Goal: Ask a question: Seek information or help from site administrators or community

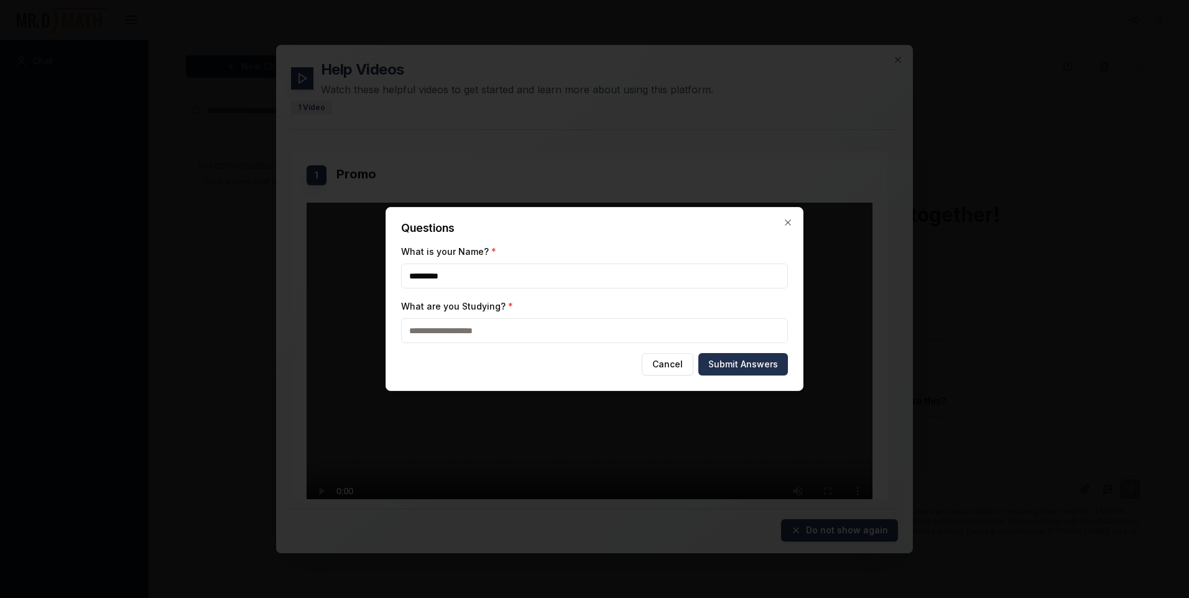
type input "*********"
click at [538, 340] on input "What are you Studying? *" at bounding box center [594, 330] width 387 height 25
type input "**********"
click at [746, 367] on button "Submit Answers" at bounding box center [743, 364] width 90 height 22
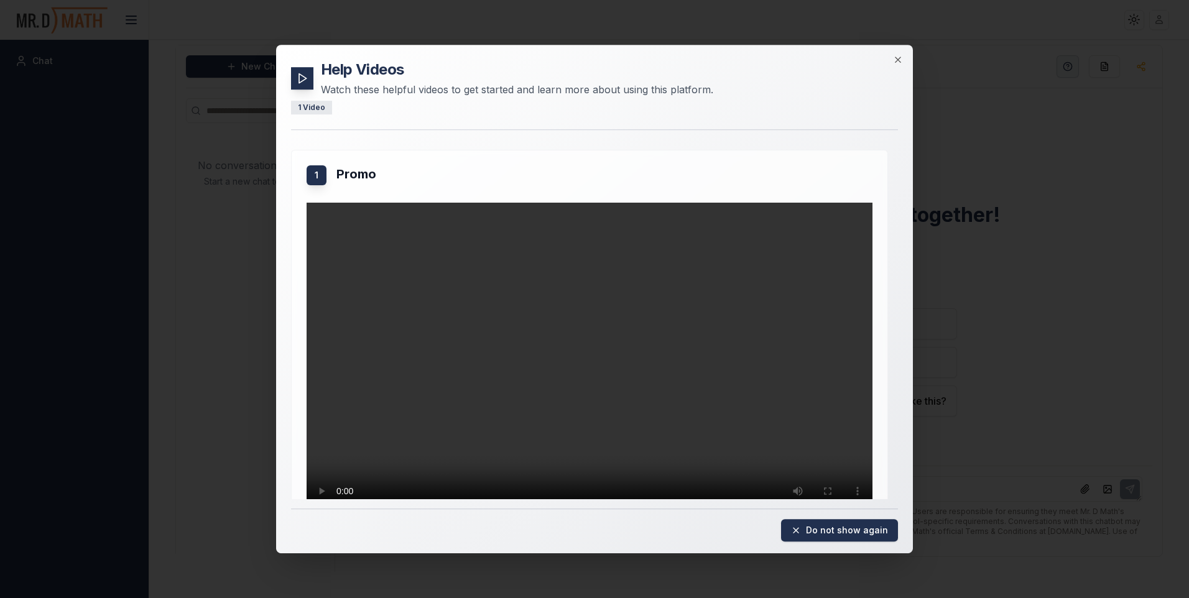
click at [1018, 427] on div at bounding box center [594, 299] width 1189 height 598
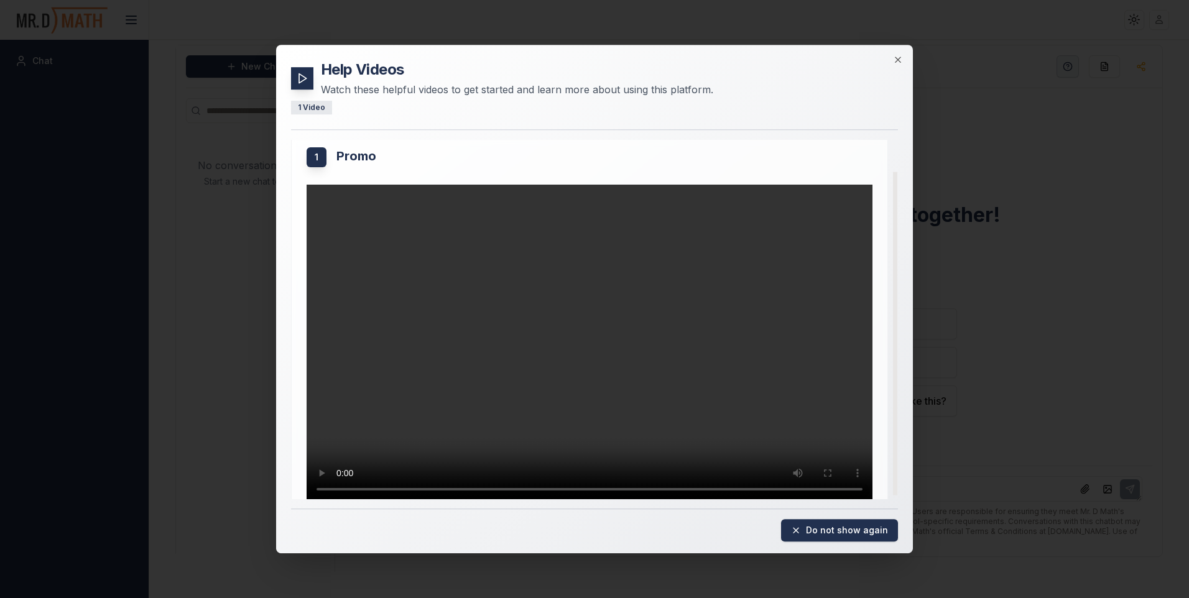
scroll to position [38, 0]
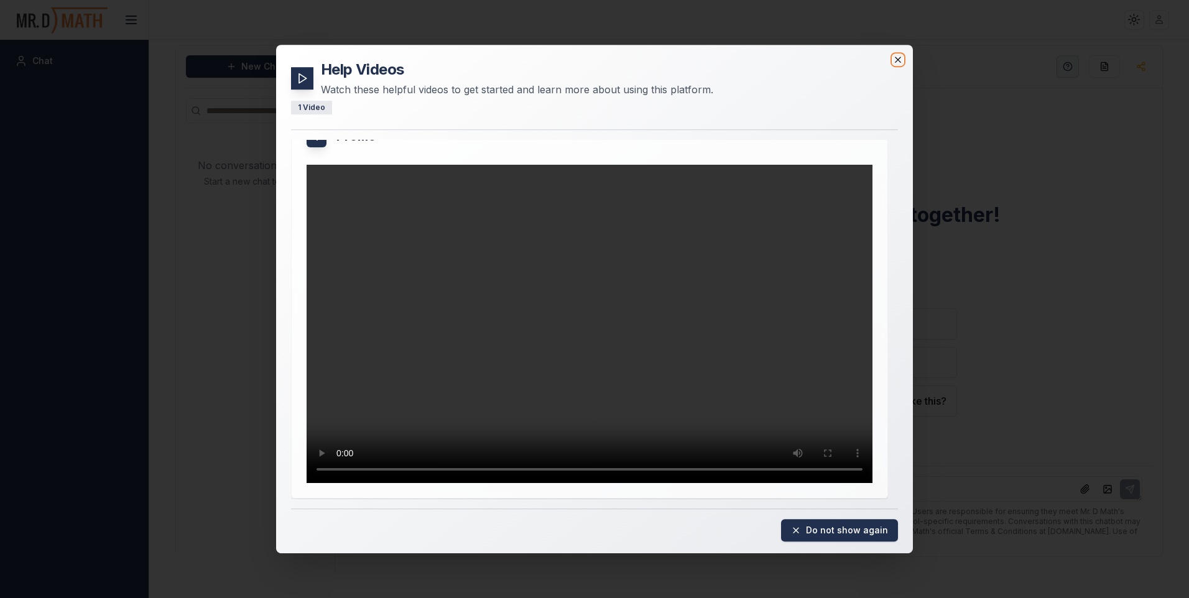
click at [896, 56] on icon "button" at bounding box center [898, 60] width 10 height 10
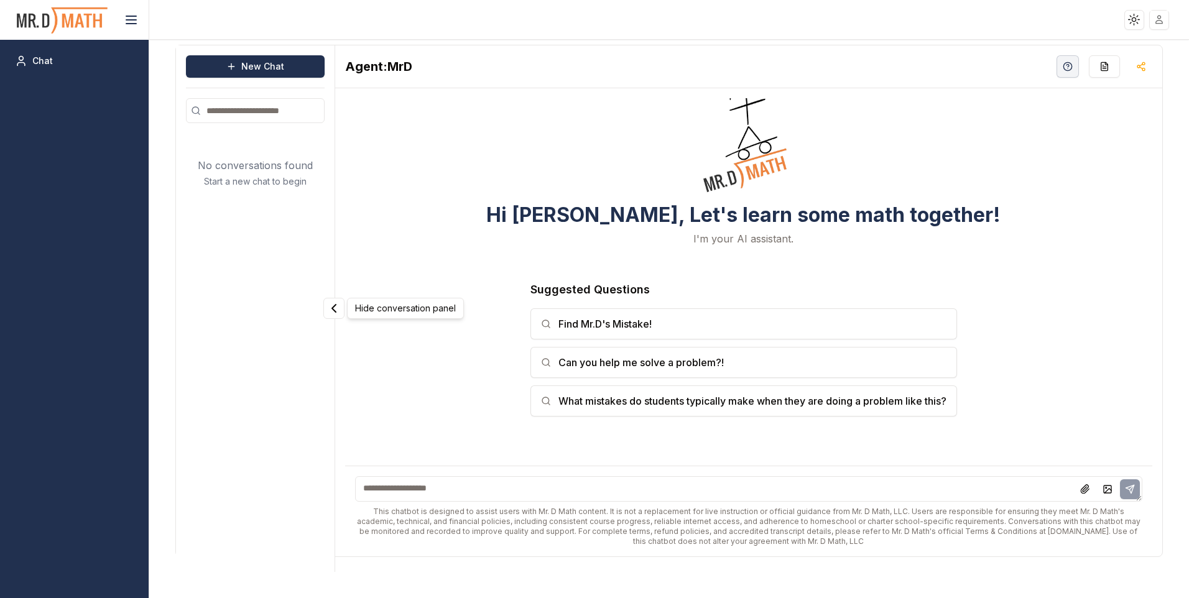
click at [330, 321] on div "New Chat No conversations found Start a new chat to begin" at bounding box center [255, 308] width 159 height 527
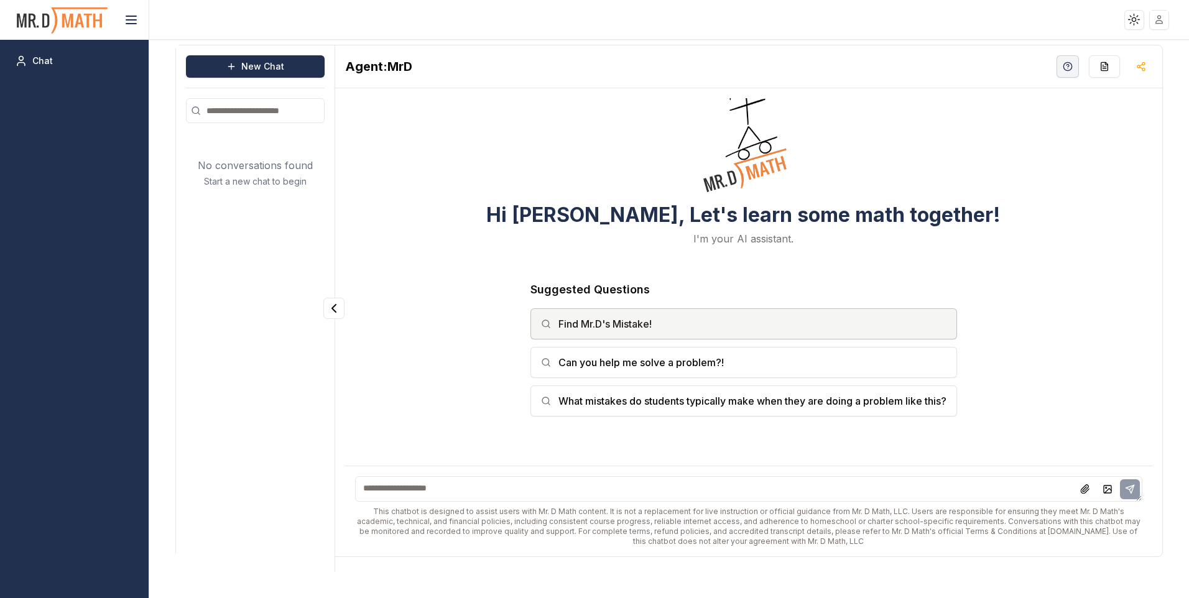
click at [552, 328] on button "Find Mr.D's Mistake!" at bounding box center [743, 323] width 426 height 31
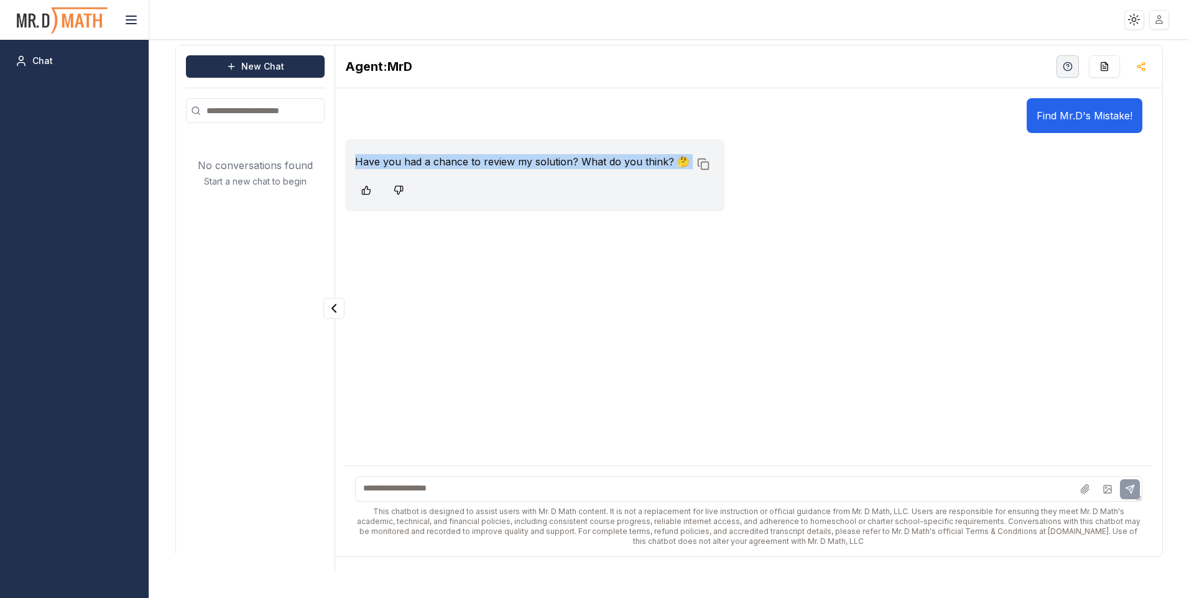
drag, startPoint x: 399, startPoint y: 167, endPoint x: 588, endPoint y: 241, distance: 202.9
click at [588, 241] on div "Find Mr.D's Mistake! Have you had a chance to review my solution? What do you t…" at bounding box center [748, 277] width 807 height 359
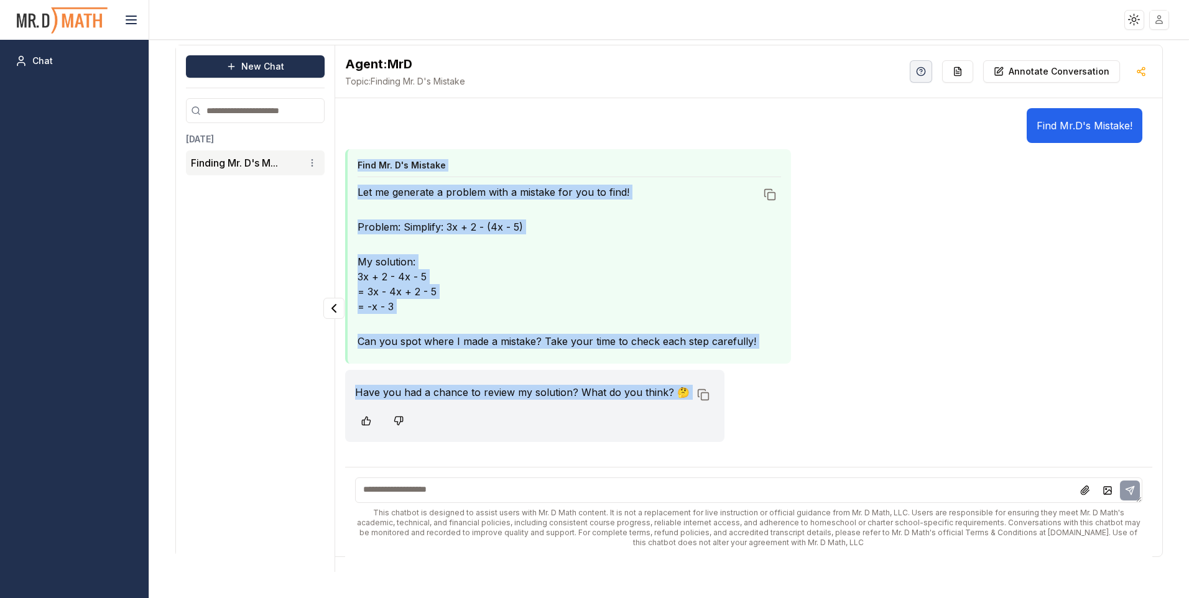
click at [857, 323] on div "Find Mr. D's Mistake Let me generate a problem with a mistake for you to find! …" at bounding box center [743, 256] width 797 height 214
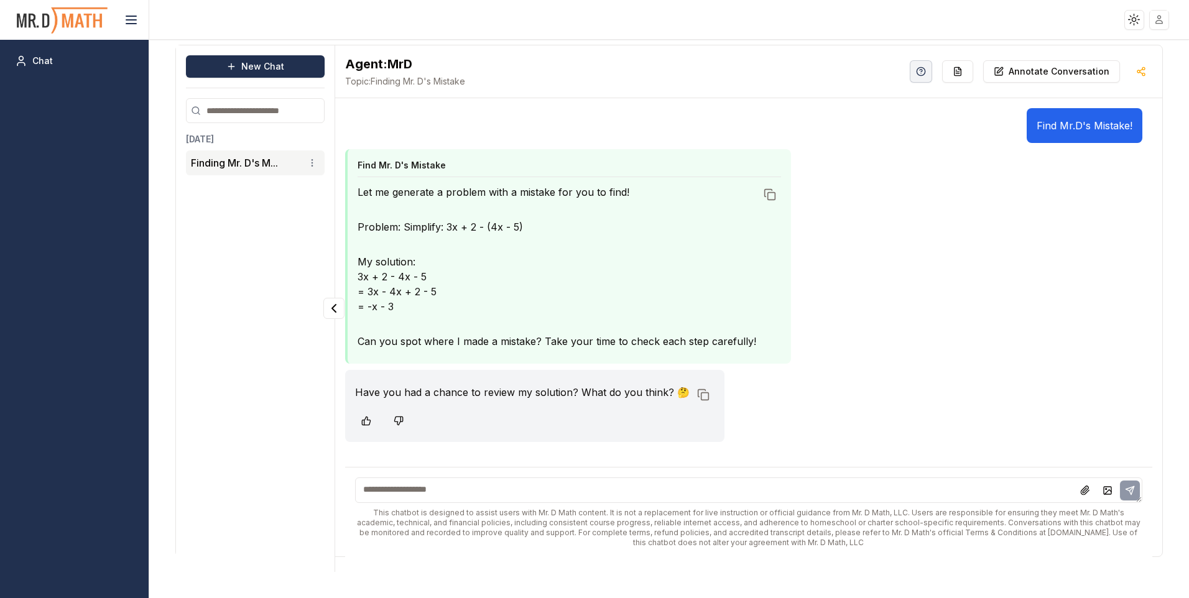
click at [391, 275] on p "My solution: 3x + 2 - 4x - 5 = 3x - 4x + 2 - 5 = -x - 3" at bounding box center [556, 284] width 398 height 60
click at [393, 278] on p "My solution: 3x + 2 - 4x - 5 = 3x - 4x + 2 - 5 = -x - 3" at bounding box center [556, 284] width 398 height 60
drag, startPoint x: 436, startPoint y: 272, endPoint x: 461, endPoint y: 295, distance: 33.9
click at [461, 295] on p "My solution: 3x + 2 - 4x - 5 = 3x - 4x + 2 - 5 = -x - 3" at bounding box center [556, 284] width 398 height 60
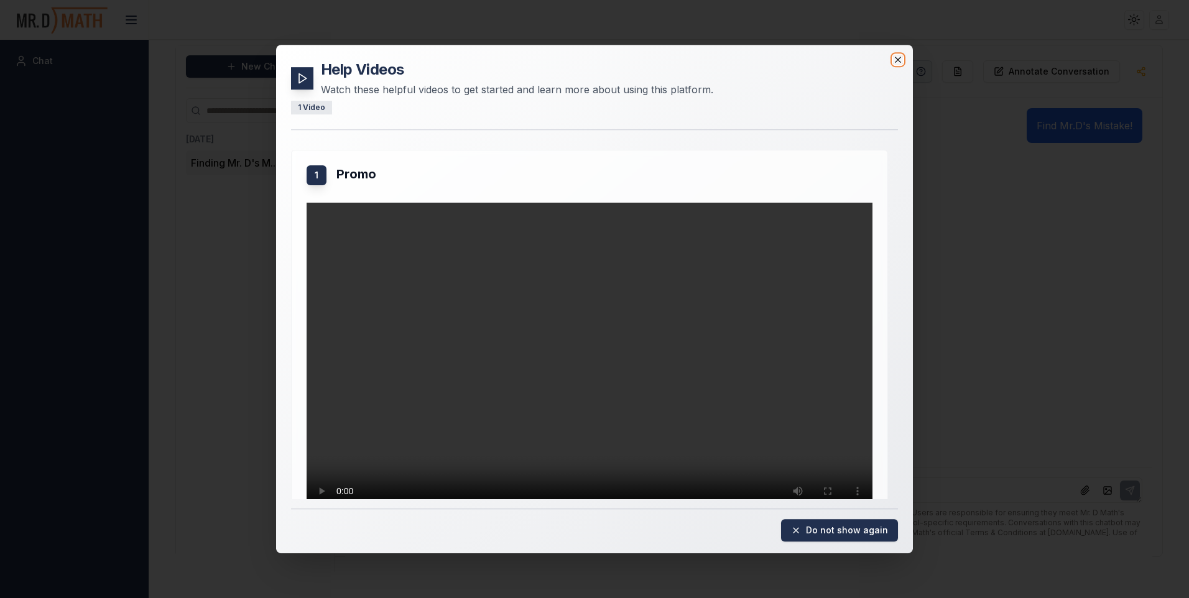
click at [895, 60] on icon "button" at bounding box center [898, 60] width 10 height 10
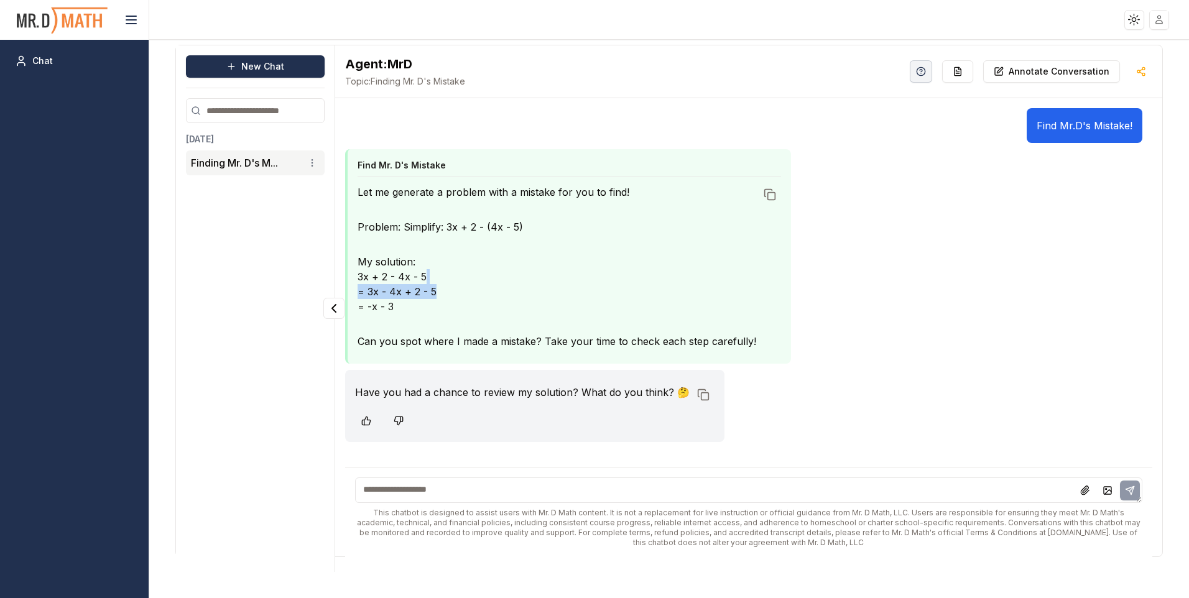
click at [461, 285] on p "My solution: 3x + 2 - 4x - 5 = 3x - 4x + 2 - 5 = -x - 3" at bounding box center [556, 284] width 398 height 60
drag, startPoint x: 355, startPoint y: 272, endPoint x: 418, endPoint y: 267, distance: 63.6
click at [418, 267] on div "Find Mr. D's Mistake Let me generate a problem with a mistake for you to find! …" at bounding box center [568, 256] width 446 height 214
click at [872, 277] on div "Find Mr. D's Mistake Let me generate a problem with a mistake for you to find! …" at bounding box center [743, 256] width 797 height 214
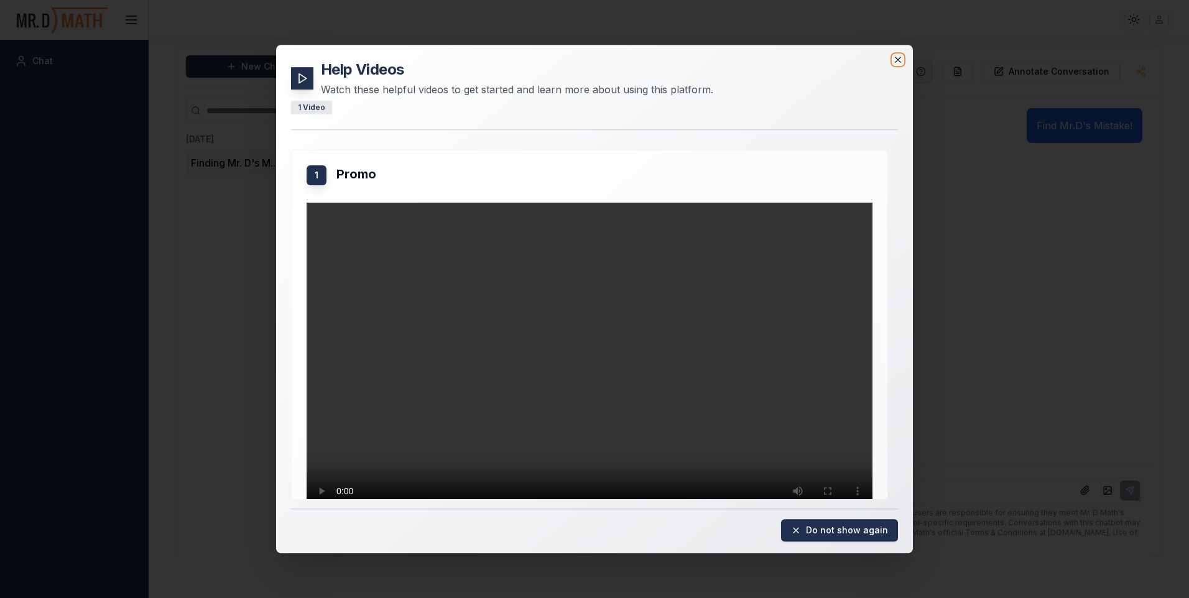
click at [900, 58] on icon "button" at bounding box center [898, 60] width 10 height 10
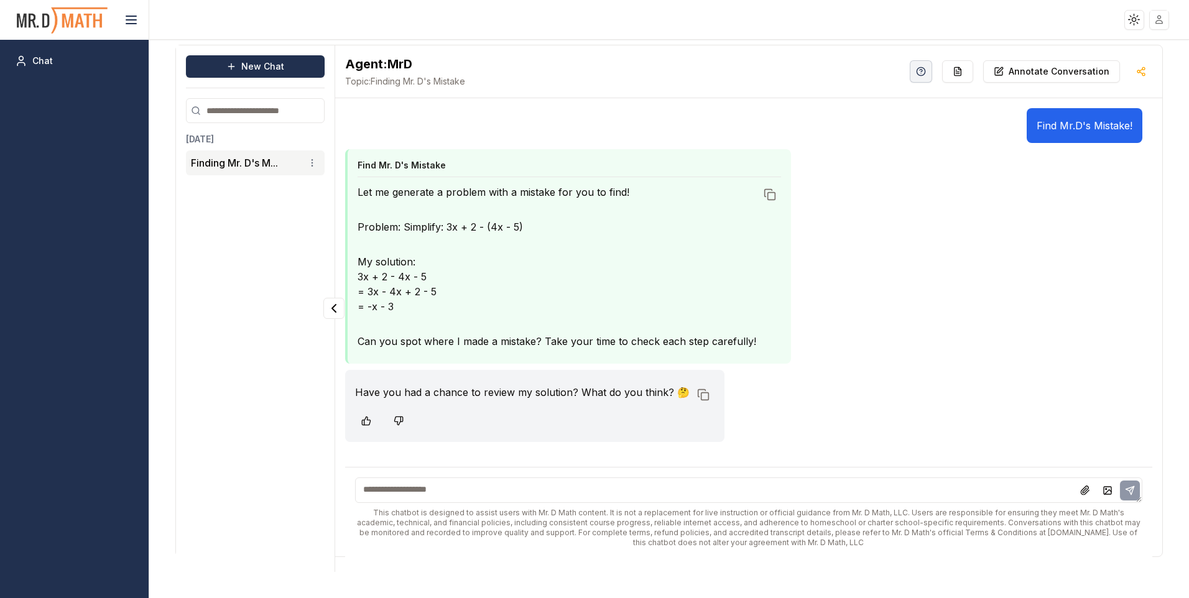
click at [674, 413] on div at bounding box center [534, 421] width 359 height 22
click at [377, 407] on div "Have you had a chance to review my solution? What do you think? 🤔 Copy to clipb…" at bounding box center [534, 406] width 379 height 72
click at [252, 64] on button "New Chat" at bounding box center [255, 66] width 139 height 22
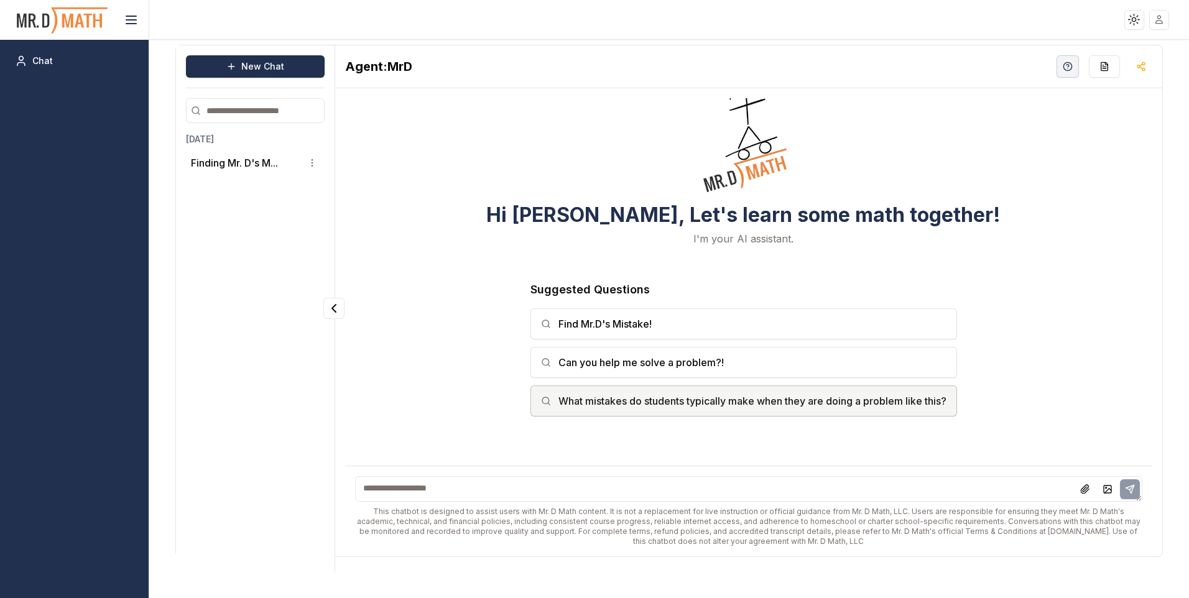
click at [670, 404] on button "What mistakes do students typically make when they are doing a problem like thi…" at bounding box center [743, 400] width 426 height 31
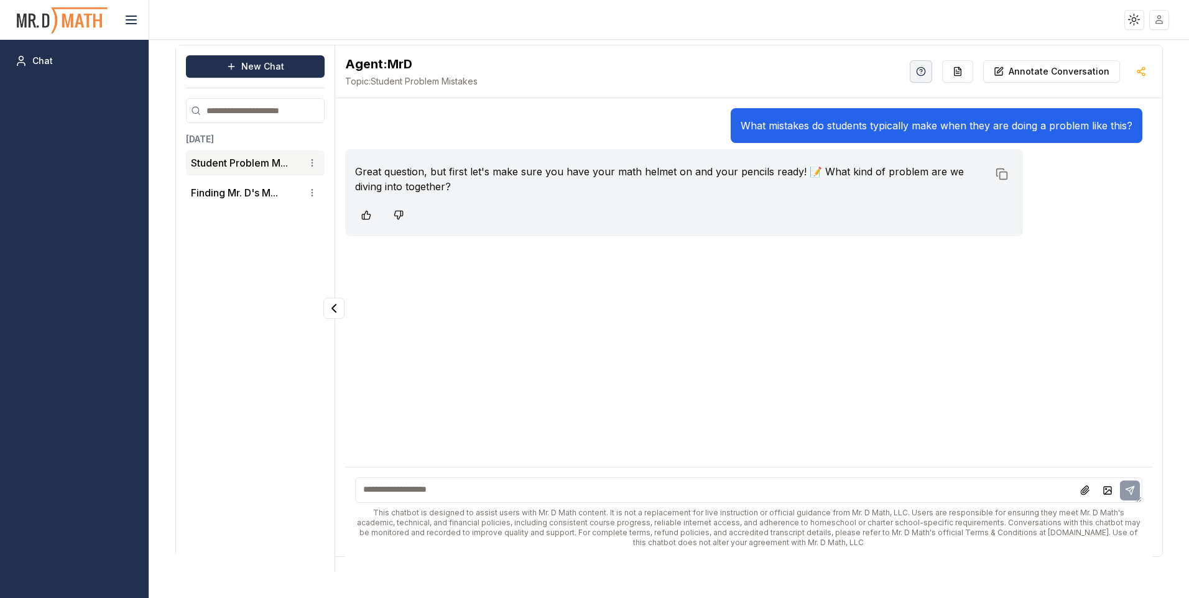
click at [252, 114] on input "search" at bounding box center [255, 110] width 139 height 25
click at [247, 63] on button "New Chat" at bounding box center [255, 66] width 139 height 22
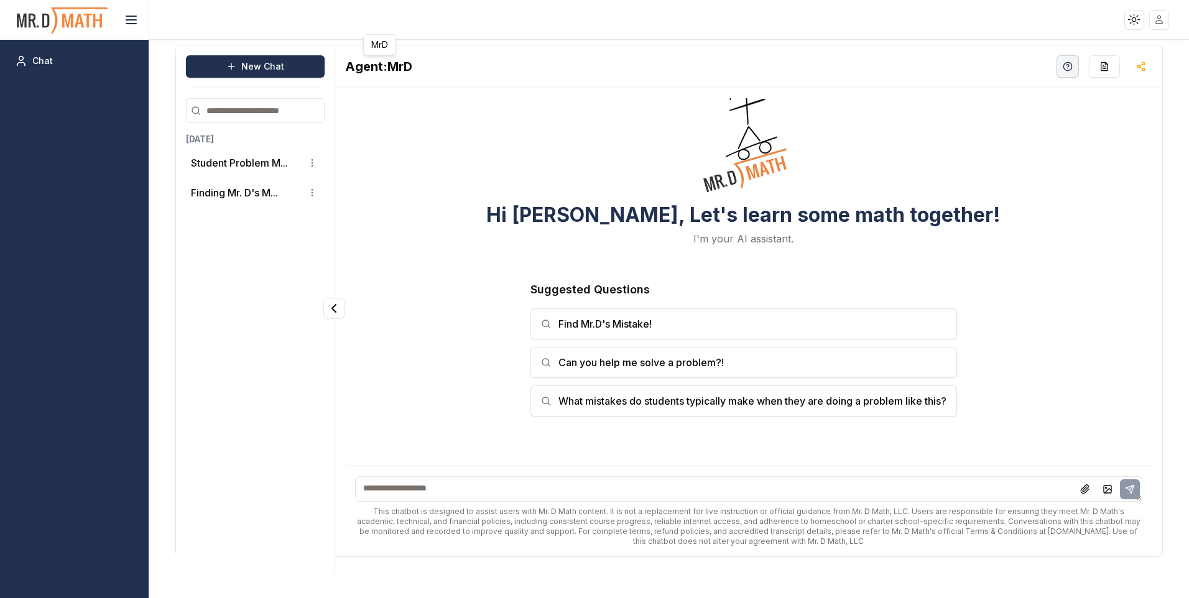
click at [396, 70] on h2 "Agent: MrD" at bounding box center [378, 66] width 67 height 17
click at [369, 63] on h2 "Agent: MrD" at bounding box center [378, 66] width 67 height 17
drag, startPoint x: 430, startPoint y: 52, endPoint x: 498, endPoint y: 80, distance: 73.5
click at [498, 80] on div "Agent: MrD" at bounding box center [748, 66] width 827 height 43
click at [626, 351] on button "Can you help me solve a problem?!" at bounding box center [743, 362] width 426 height 31
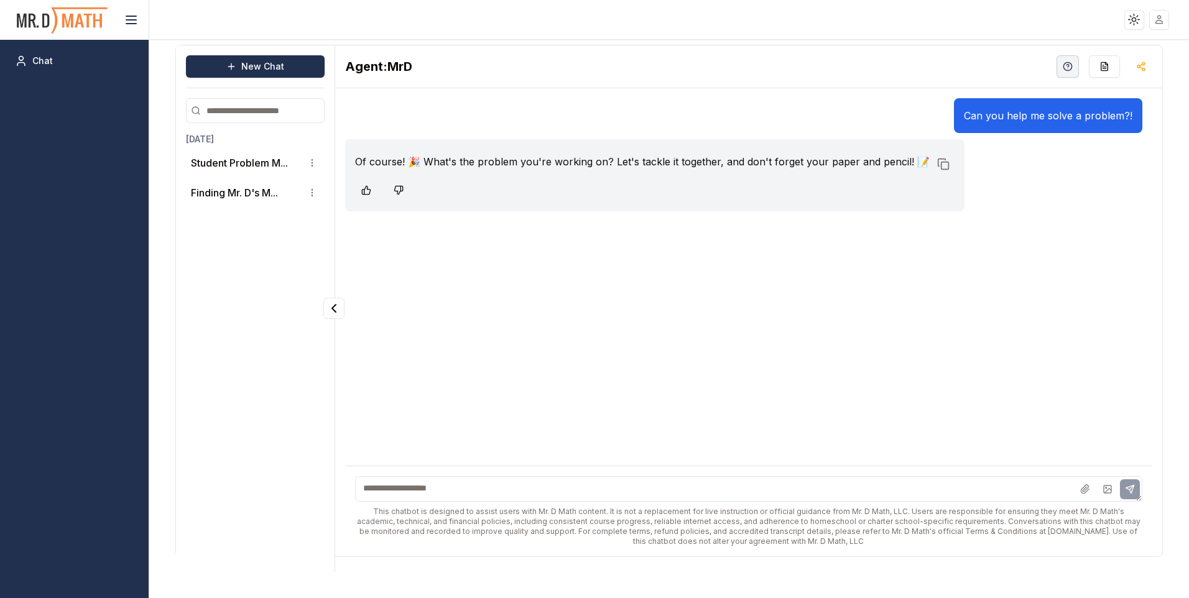
click at [1023, 115] on div "Can you help me solve a problem?!" at bounding box center [1048, 115] width 188 height 35
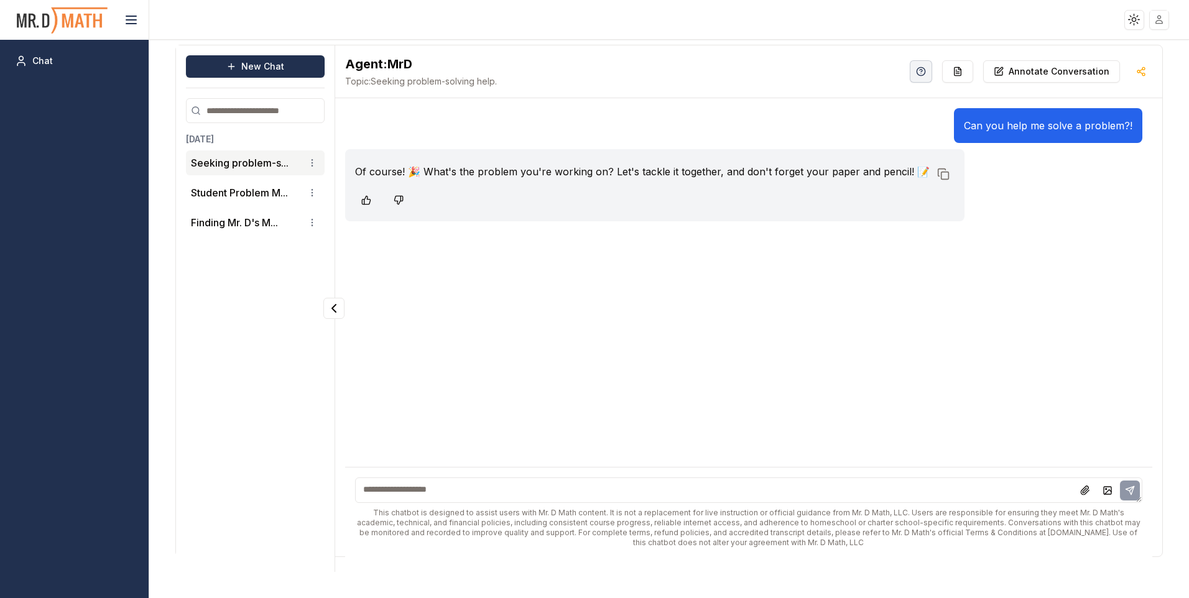
click at [1057, 126] on p "Can you help me solve a problem?!" at bounding box center [1048, 125] width 168 height 15
drag, startPoint x: 1057, startPoint y: 126, endPoint x: 1052, endPoint y: 193, distance: 66.7
click at [1052, 193] on div "Of course! 🎉 What's the problem you're working on? Let's tackle it together, an…" at bounding box center [743, 185] width 797 height 72
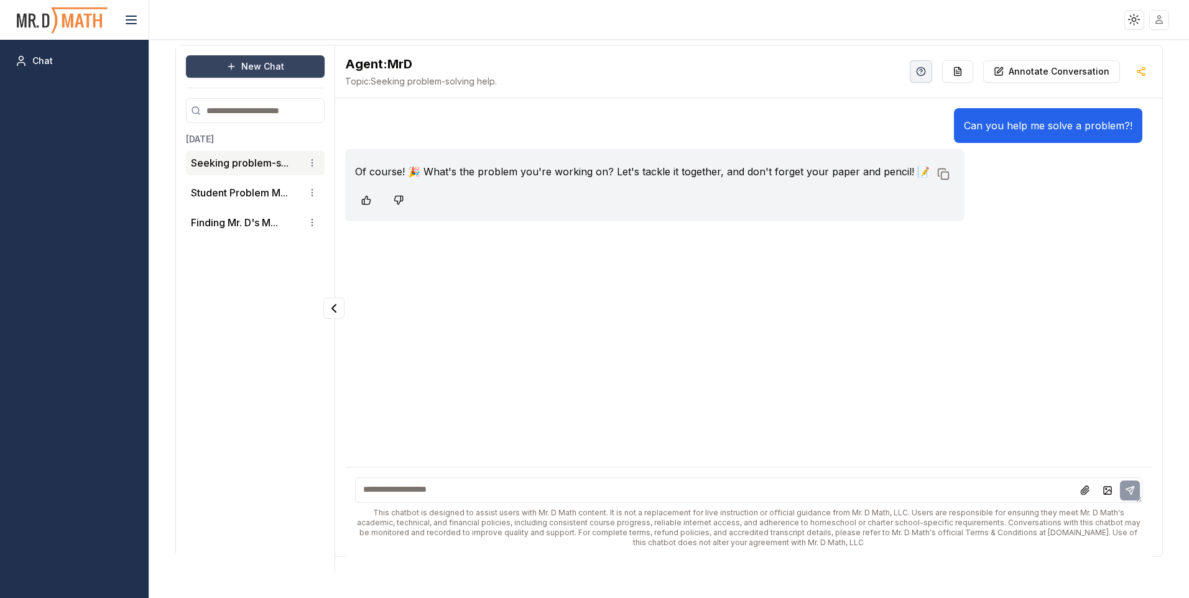
click at [274, 59] on button "New Chat" at bounding box center [255, 66] width 139 height 22
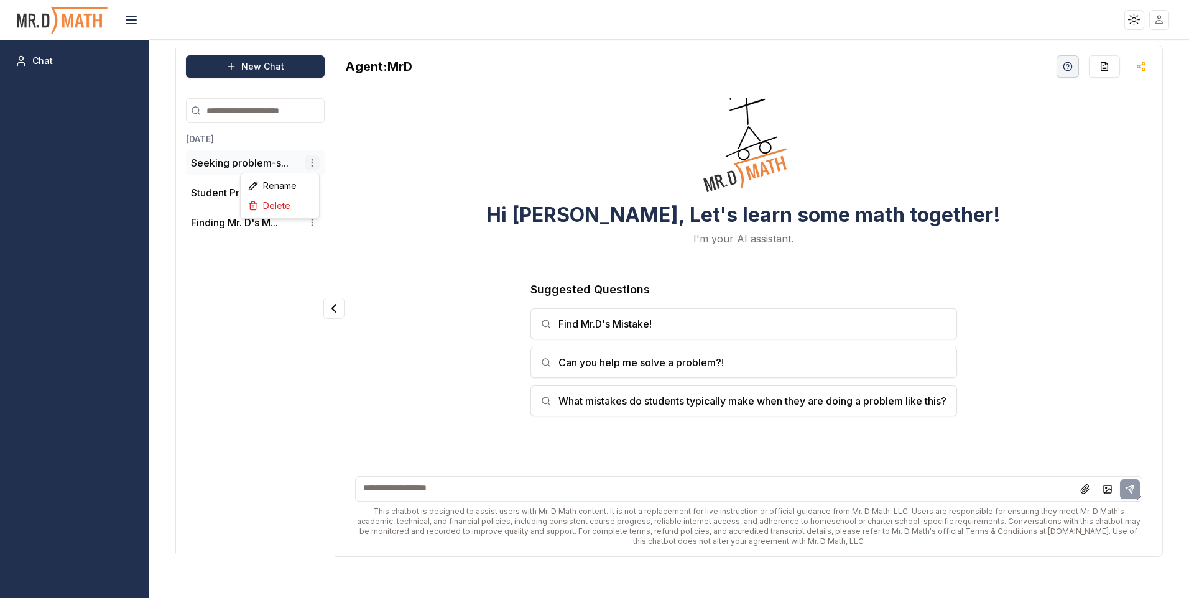
click at [316, 163] on html "Toggle theme Toggle user menu Chat New Chat [DATE] Seeking problem-s... Student…" at bounding box center [594, 299] width 1189 height 598
click at [302, 209] on div "Delete" at bounding box center [279, 206] width 73 height 20
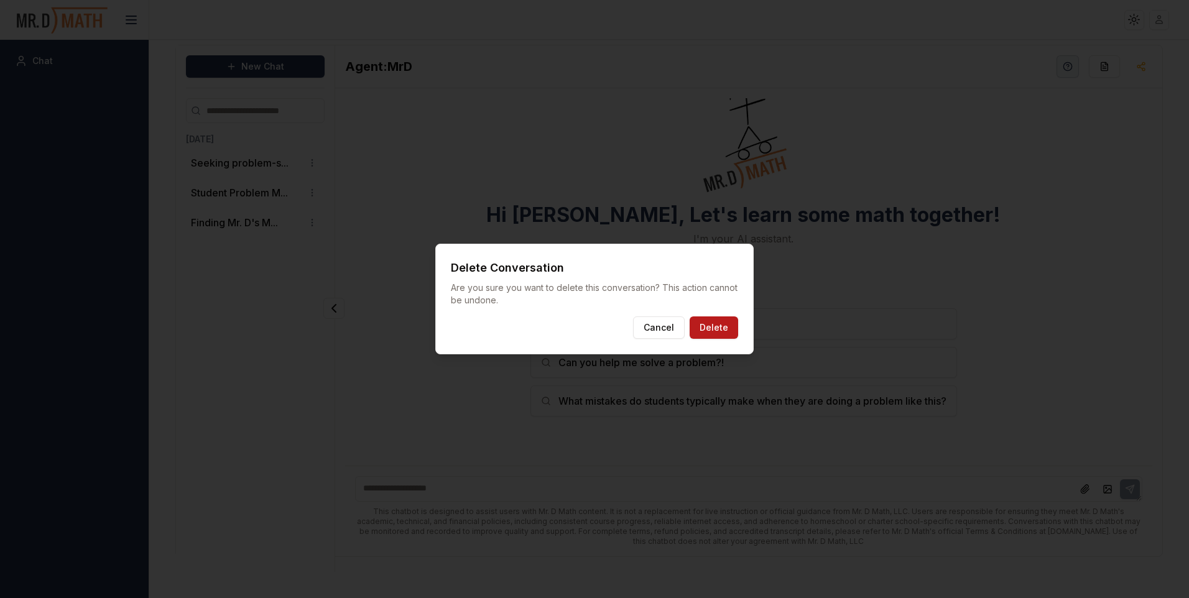
click at [705, 330] on button "Delete" at bounding box center [713, 327] width 48 height 22
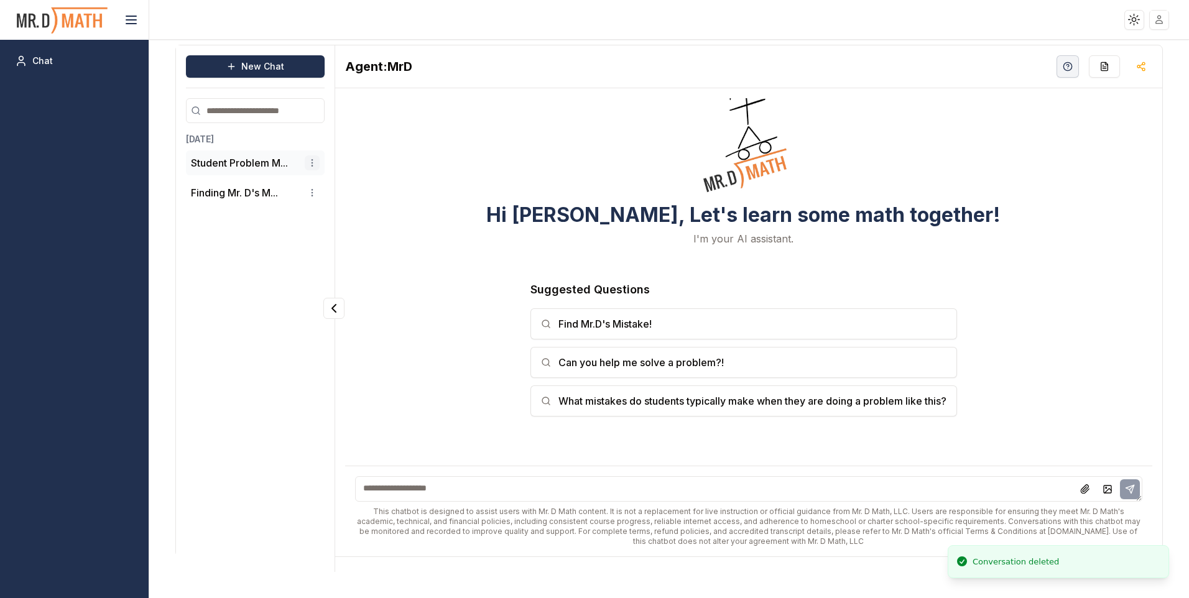
click at [312, 165] on html "Toggle theme Toggle user menu Chat New Chat [DATE] Student Problem M... Finding…" at bounding box center [594, 299] width 1189 height 598
click at [287, 204] on div "Delete" at bounding box center [279, 206] width 73 height 20
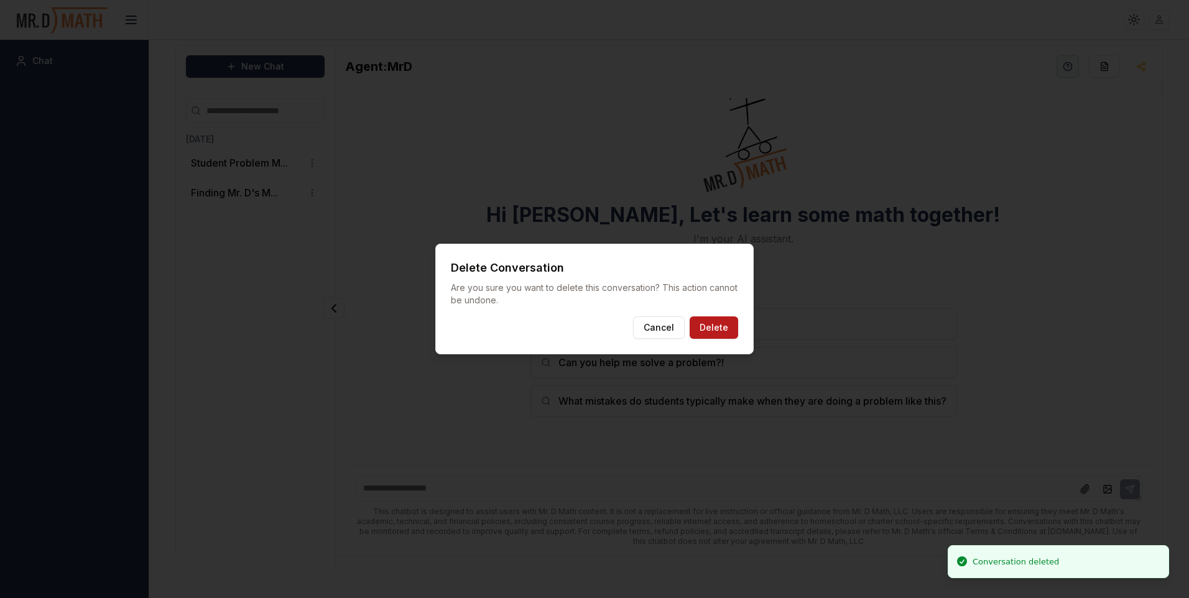
click at [720, 323] on button "Delete" at bounding box center [713, 327] width 48 height 22
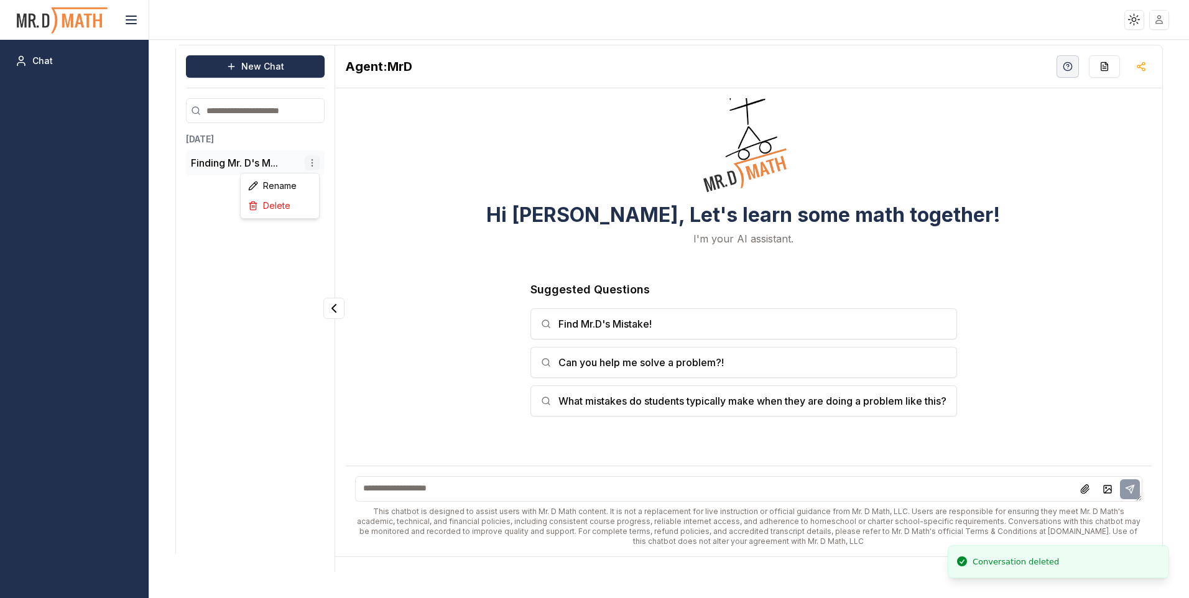
click at [311, 158] on html "Toggle theme Toggle user menu Chat New Chat [DATE] Finding Mr. D's M... Agent: …" at bounding box center [594, 299] width 1189 height 598
click at [290, 203] on div "Delete" at bounding box center [279, 206] width 73 height 20
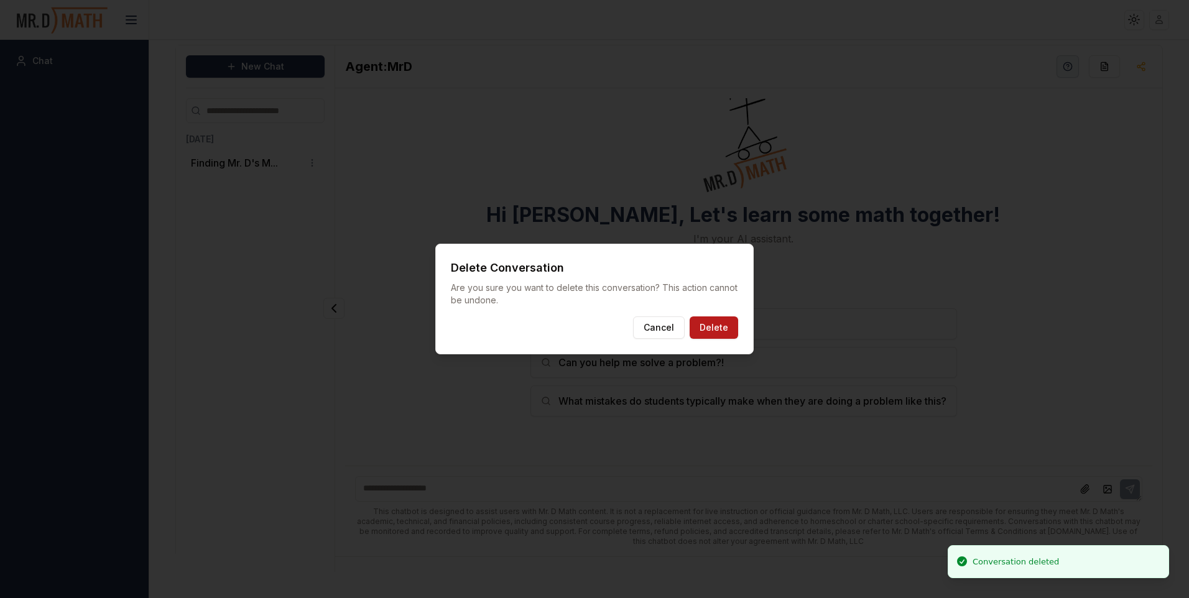
click at [720, 320] on button "Delete" at bounding box center [713, 327] width 48 height 22
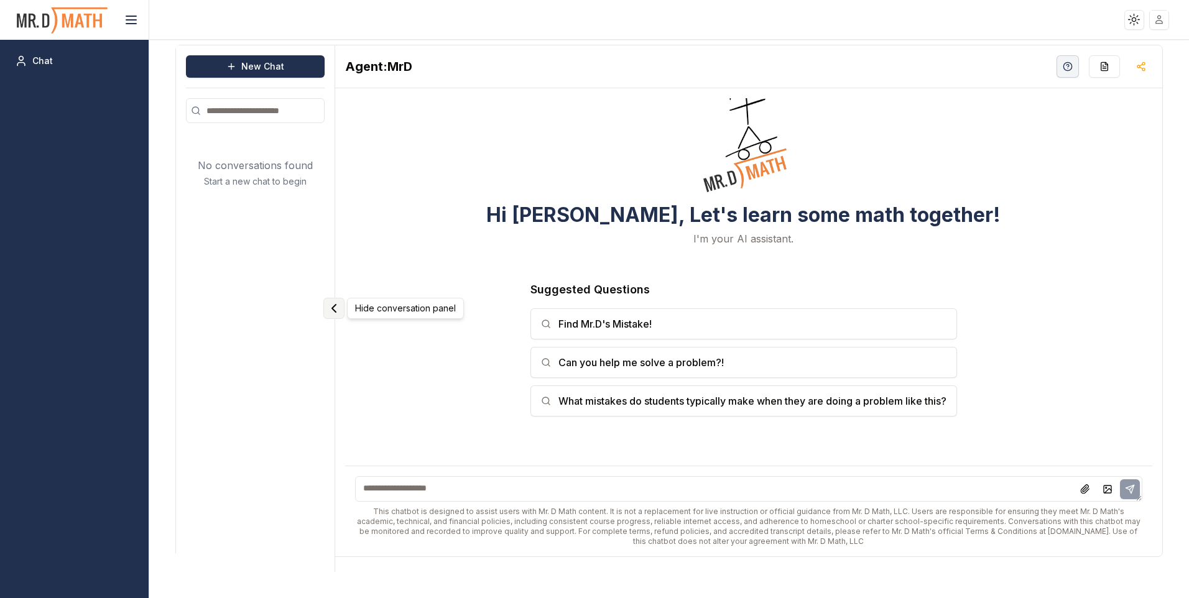
click at [331, 309] on icon "Collapse panel" at bounding box center [333, 308] width 15 height 15
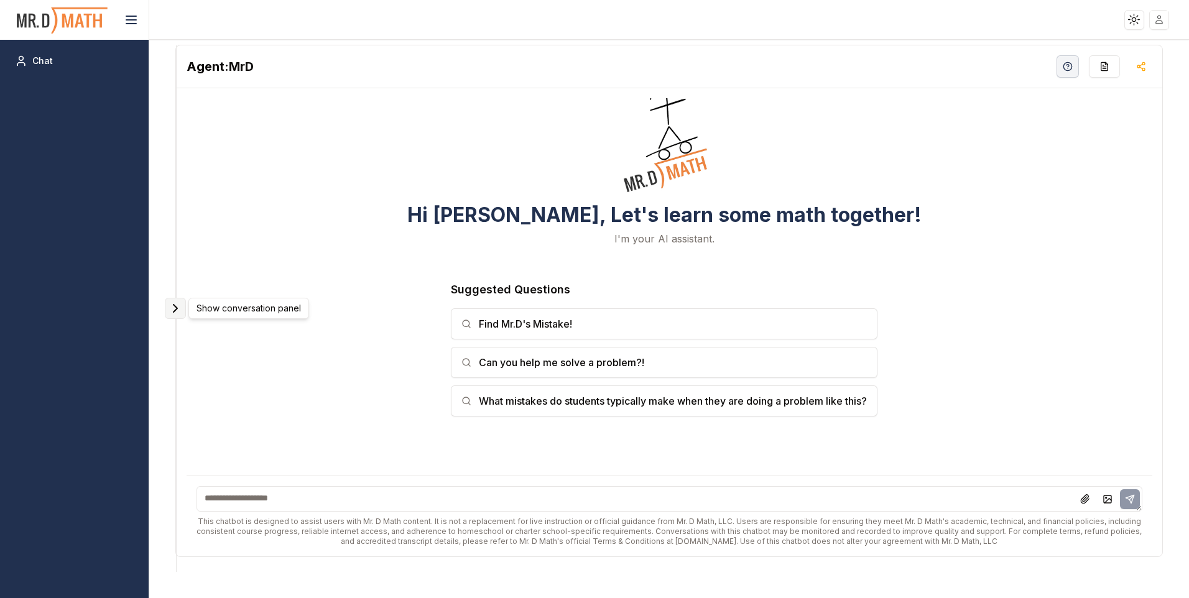
click at [177, 310] on icon "Expand panel" at bounding box center [175, 308] width 15 height 15
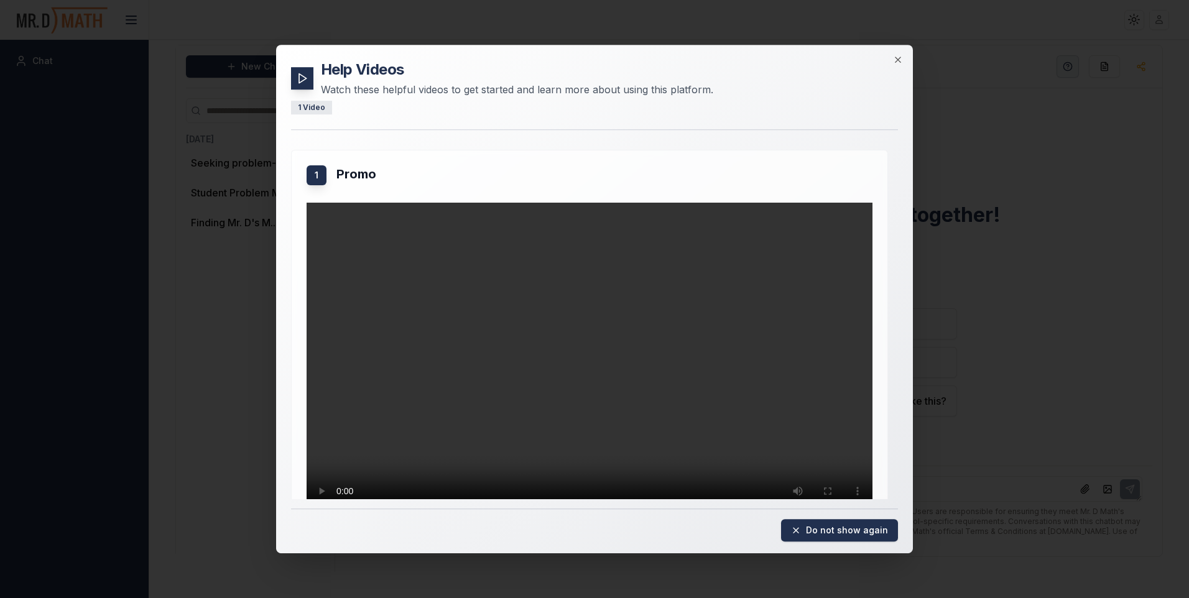
click at [903, 56] on div "Help Videos Watch these helpful videos to get started and learn more about usin…" at bounding box center [594, 299] width 637 height 508
click at [901, 61] on icon "button" at bounding box center [898, 60] width 10 height 10
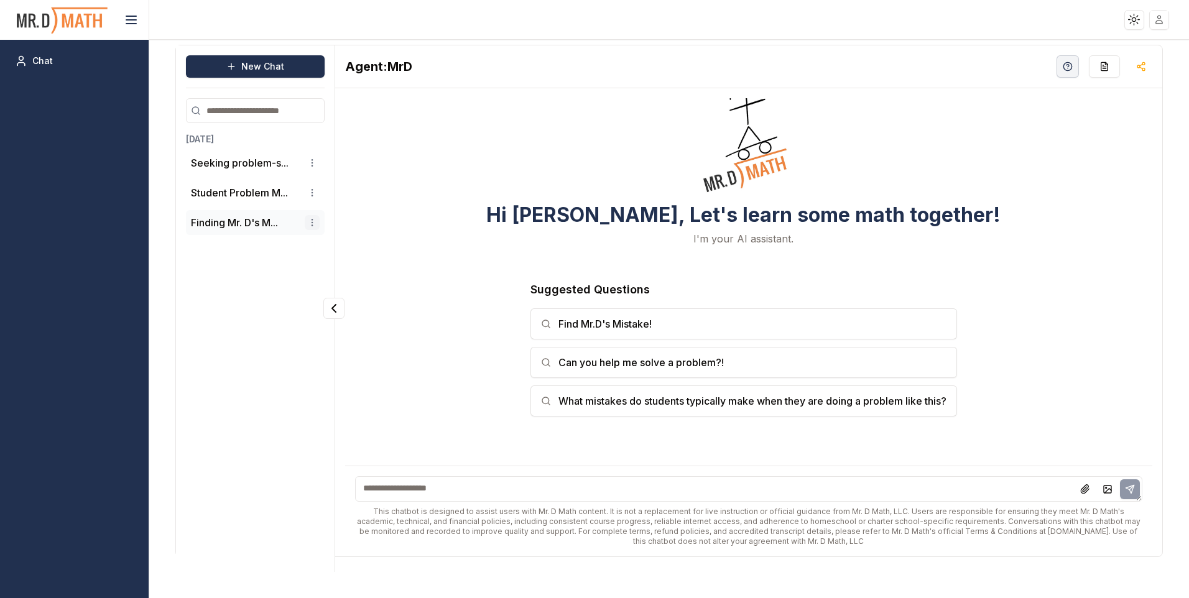
click at [313, 218] on html "Toggle theme Toggle user menu Chat New Chat Today Seeking problem-s... Student …" at bounding box center [594, 299] width 1189 height 598
click at [282, 270] on div "Delete" at bounding box center [279, 265] width 73 height 20
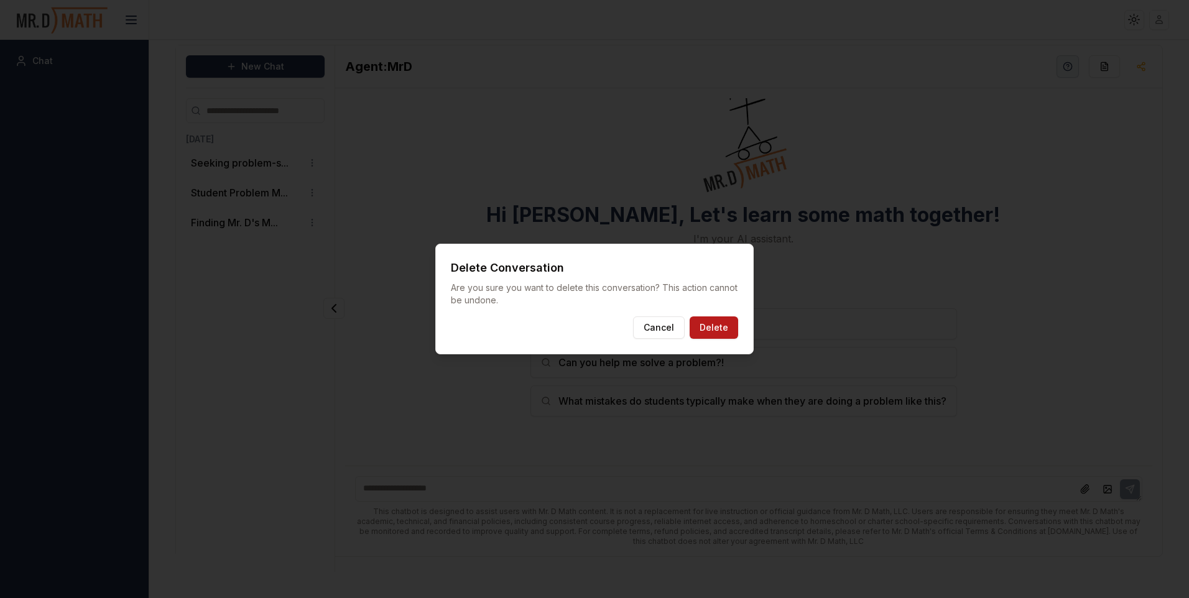
drag, startPoint x: 728, startPoint y: 326, endPoint x: 612, endPoint y: 320, distance: 116.4
click at [727, 325] on button "Delete" at bounding box center [713, 327] width 48 height 22
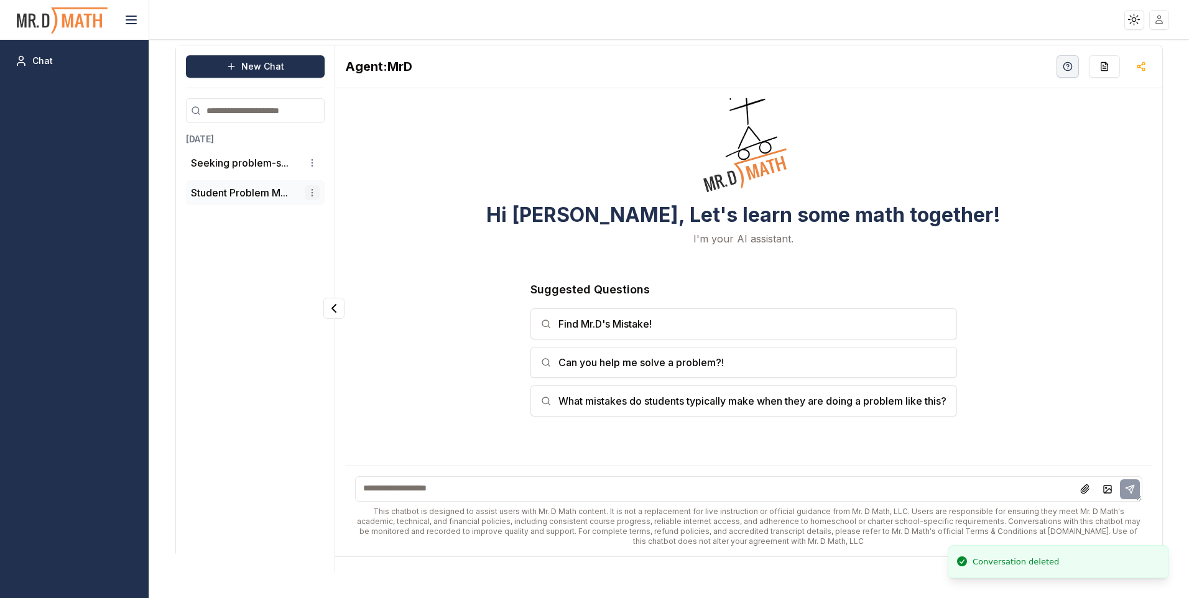
click at [313, 190] on html "Toggle theme Toggle user menu Chat New Chat Today Seeking problem-s... Student …" at bounding box center [594, 299] width 1189 height 598
click at [293, 234] on div "Delete" at bounding box center [279, 236] width 73 height 20
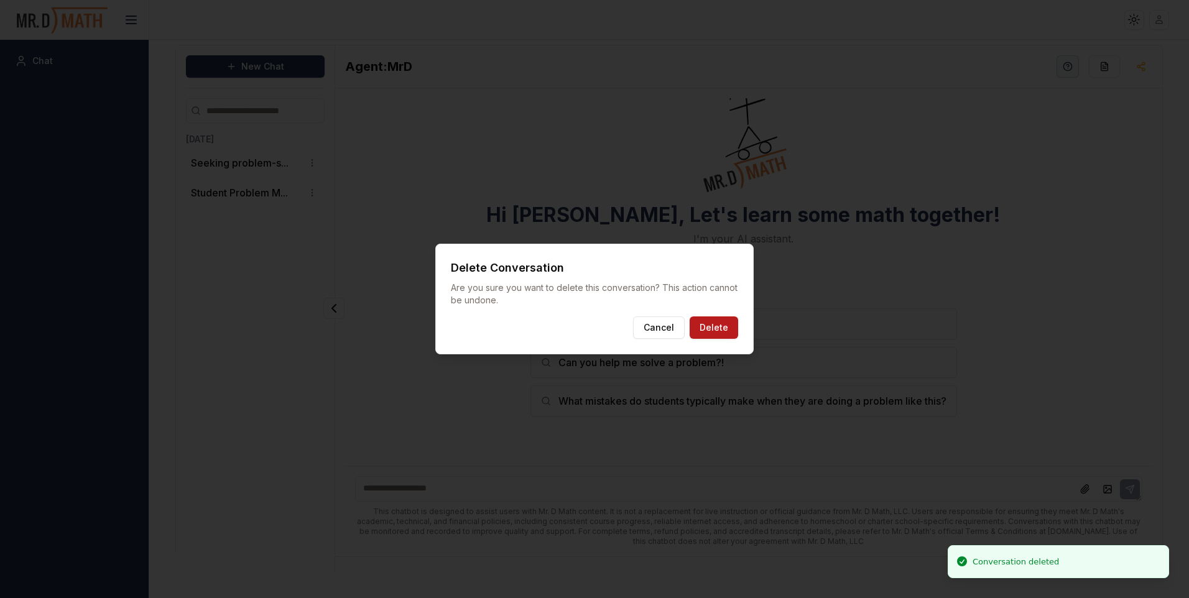
click at [697, 324] on button "Delete" at bounding box center [713, 327] width 48 height 22
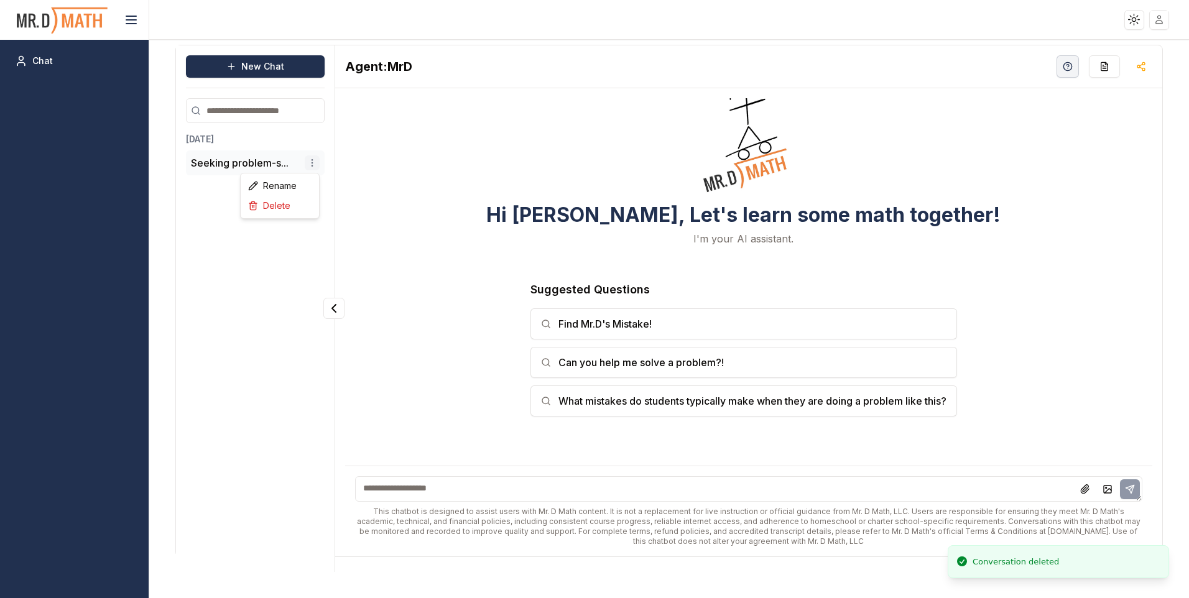
click at [318, 161] on html "Toggle theme Toggle user menu Chat New Chat Today Seeking problem-s... Agent: M…" at bounding box center [594, 299] width 1189 height 598
click at [300, 208] on div "Delete" at bounding box center [279, 206] width 73 height 20
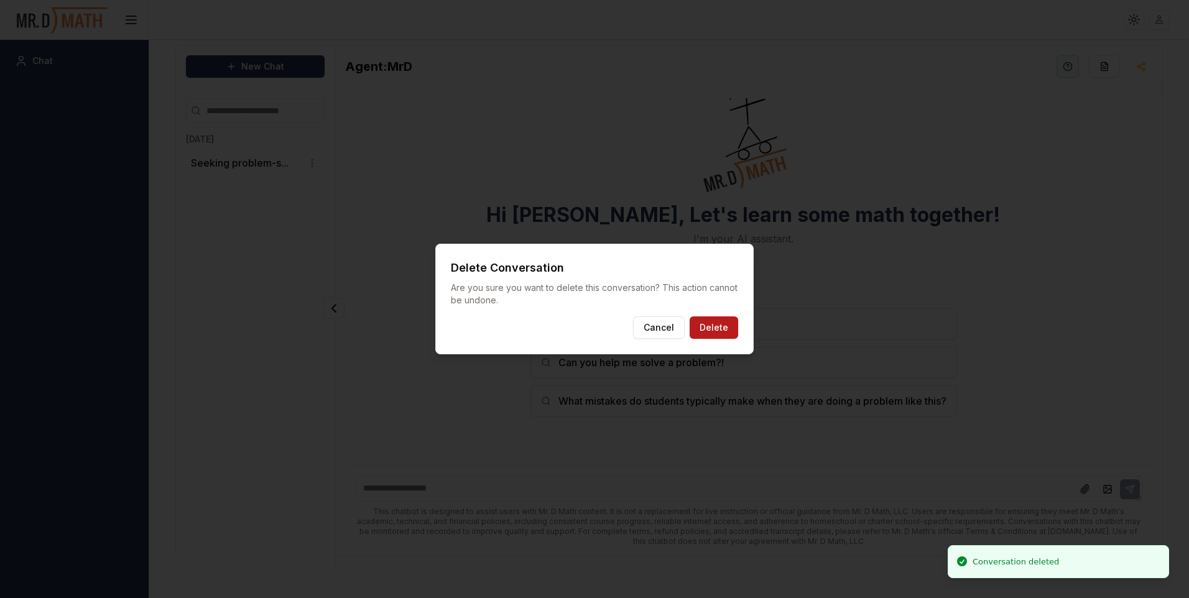
click at [702, 329] on button "Delete" at bounding box center [713, 327] width 48 height 22
